Goal: Task Accomplishment & Management: Manage account settings

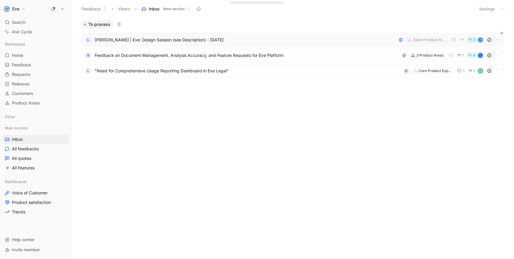
click at [167, 38] on span "[PERSON_NAME] | Eve: Design Session (see Description) - [DATE]" at bounding box center [245, 39] width 301 height 7
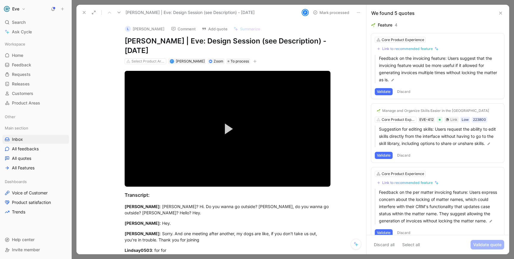
click at [82, 11] on icon at bounding box center [84, 12] width 5 height 5
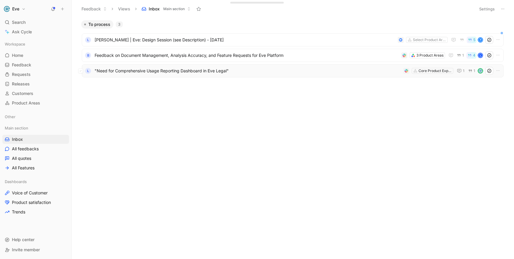
click at [147, 72] on span ""Need for Comprehensive Usage Reporting Dashboard in Eve Legal"" at bounding box center [248, 70] width 307 height 7
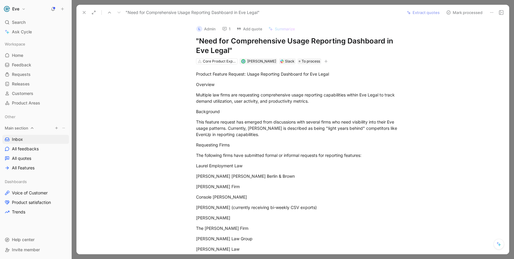
click at [29, 152] on span "All feedbacks" at bounding box center [25, 149] width 27 height 6
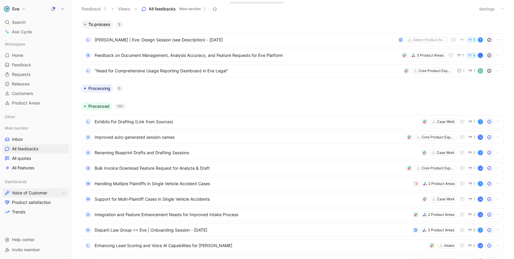
click at [43, 192] on span "Voice of Customer" at bounding box center [29, 193] width 35 height 6
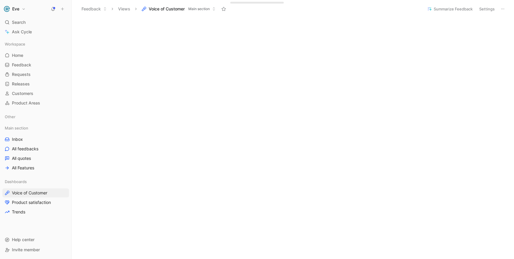
scroll to position [174, 0]
click at [27, 77] on span "Requests" at bounding box center [21, 74] width 19 height 6
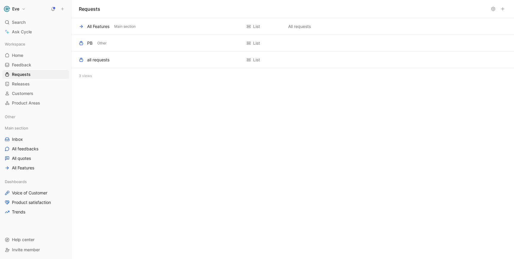
click at [505, 10] on icon at bounding box center [503, 9] width 5 height 5
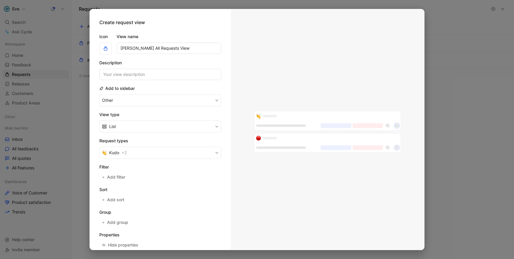
type input "Matt All Requests View"
click at [122, 124] on button "List" at bounding box center [160, 127] width 122 height 12
click at [138, 149] on button "Kudo + 2" at bounding box center [160, 153] width 122 height 12
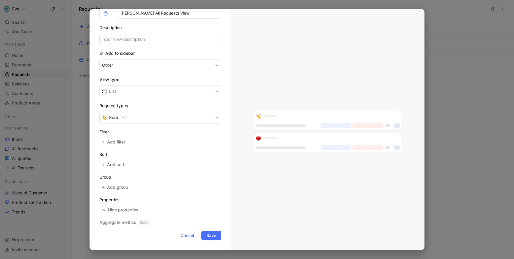
click at [458, 34] on div at bounding box center [257, 129] width 514 height 259
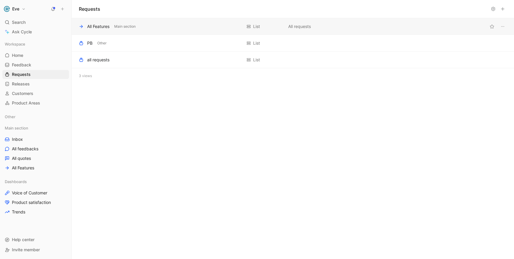
click at [101, 24] on div "All Features" at bounding box center [98, 26] width 22 height 7
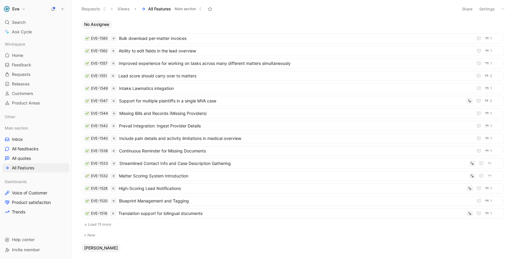
click at [490, 10] on button "Settings" at bounding box center [487, 9] width 21 height 8
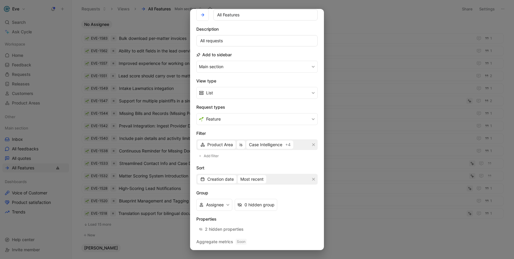
scroll to position [42, 0]
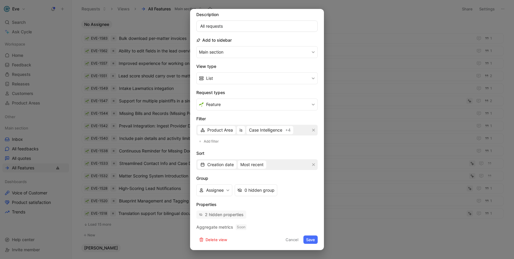
click at [223, 216] on div "2 hidden properties" at bounding box center [224, 214] width 39 height 7
click at [228, 190] on icon "button" at bounding box center [228, 190] width 4 height 4
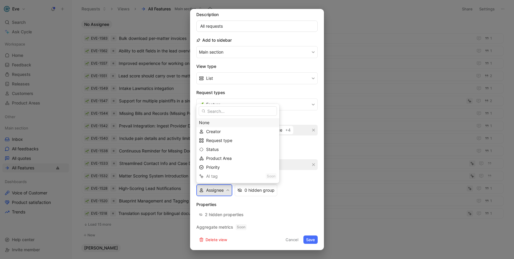
click at [226, 125] on div "None" at bounding box center [238, 122] width 78 height 7
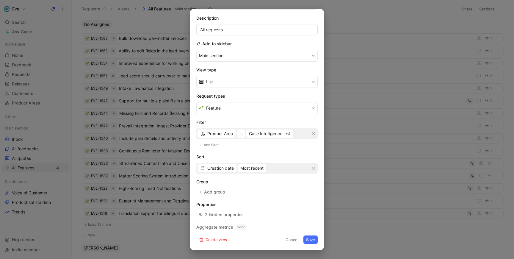
click at [311, 239] on button "Save" at bounding box center [311, 239] width 14 height 8
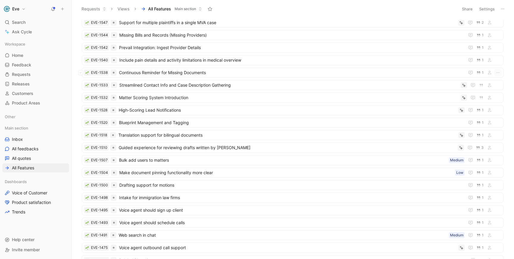
scroll to position [0, 0]
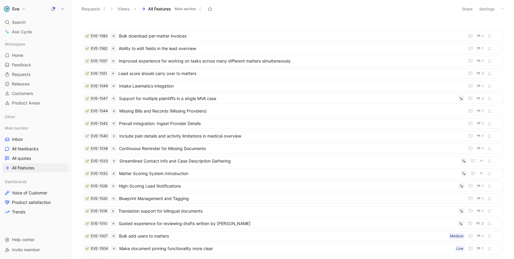
click at [502, 9] on icon at bounding box center [503, 9] width 5 height 5
click at [487, 7] on button "Settings" at bounding box center [487, 9] width 21 height 8
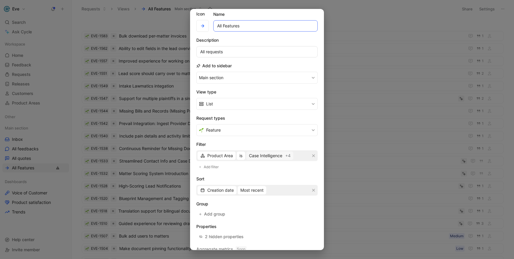
scroll to position [27, 0]
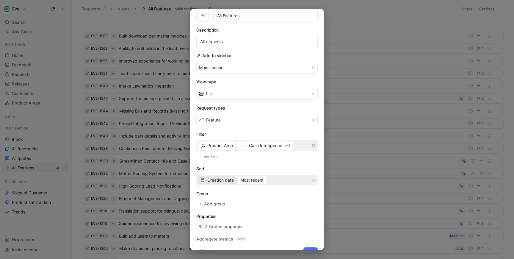
click at [218, 182] on span "Creation date" at bounding box center [220, 180] width 26 height 7
click at [218, 201] on span "Quotes" at bounding box center [214, 201] width 14 height 5
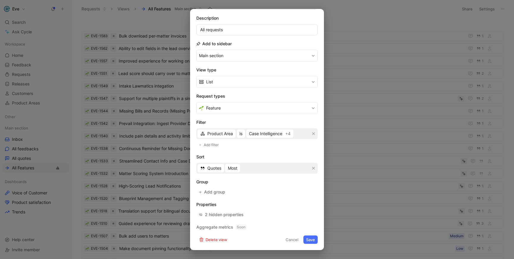
click at [308, 238] on button "Save" at bounding box center [311, 239] width 14 height 8
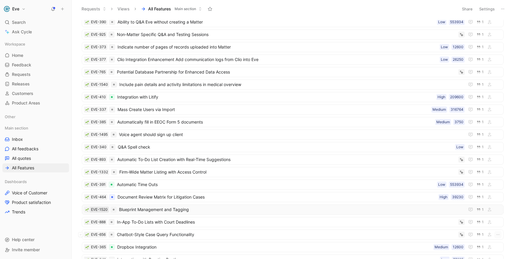
scroll to position [1382, 0]
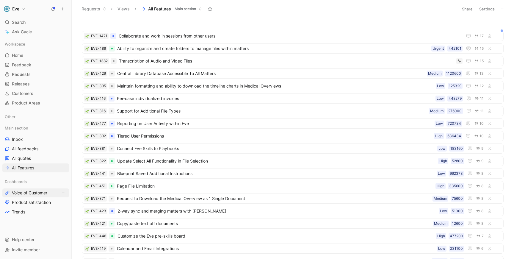
click at [23, 194] on span "Voice of Customer" at bounding box center [29, 193] width 35 height 6
